Goal: Transaction & Acquisition: Subscribe to service/newsletter

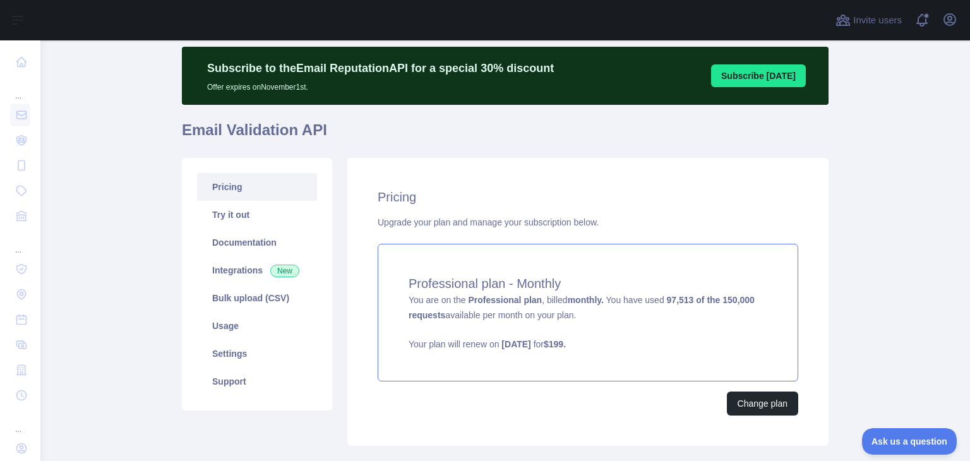
scroll to position [63, 0]
